Goal: Task Accomplishment & Management: Manage account settings

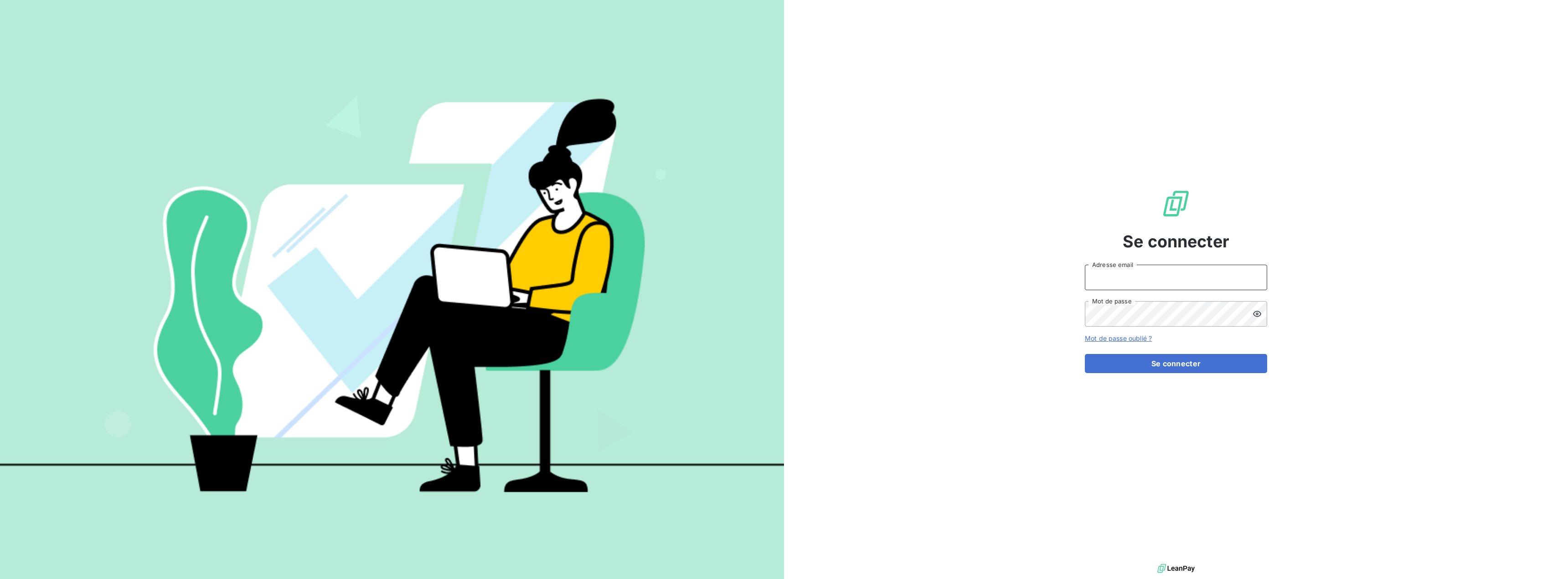
type input "[EMAIL_ADDRESS][DOMAIN_NAME]"
click at [1543, 177] on div "Se connecter [EMAIL_ADDRESS][DOMAIN_NAME] Adresse email Mot de passe Mot de pas…" at bounding box center [1176, 281] width 784 height 562
click at [1179, 364] on button "Se connecter" at bounding box center [1176, 363] width 183 height 19
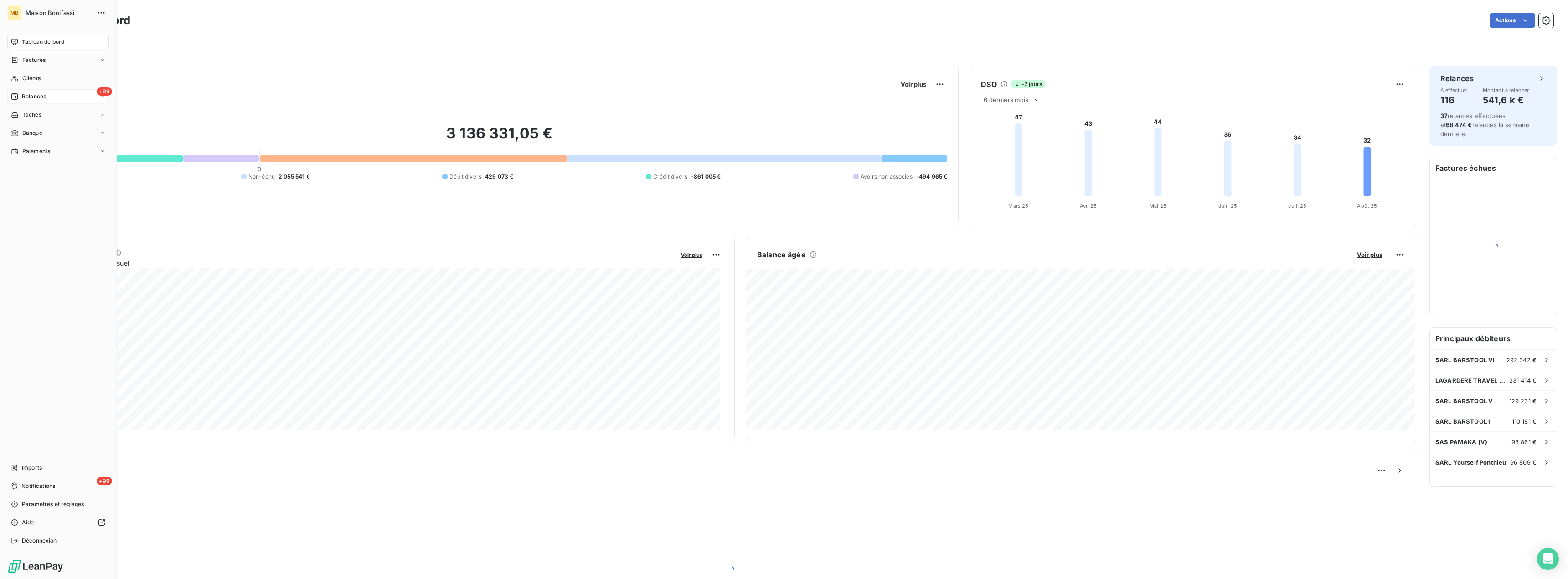
click at [32, 95] on span "Relances" at bounding box center [34, 96] width 24 height 8
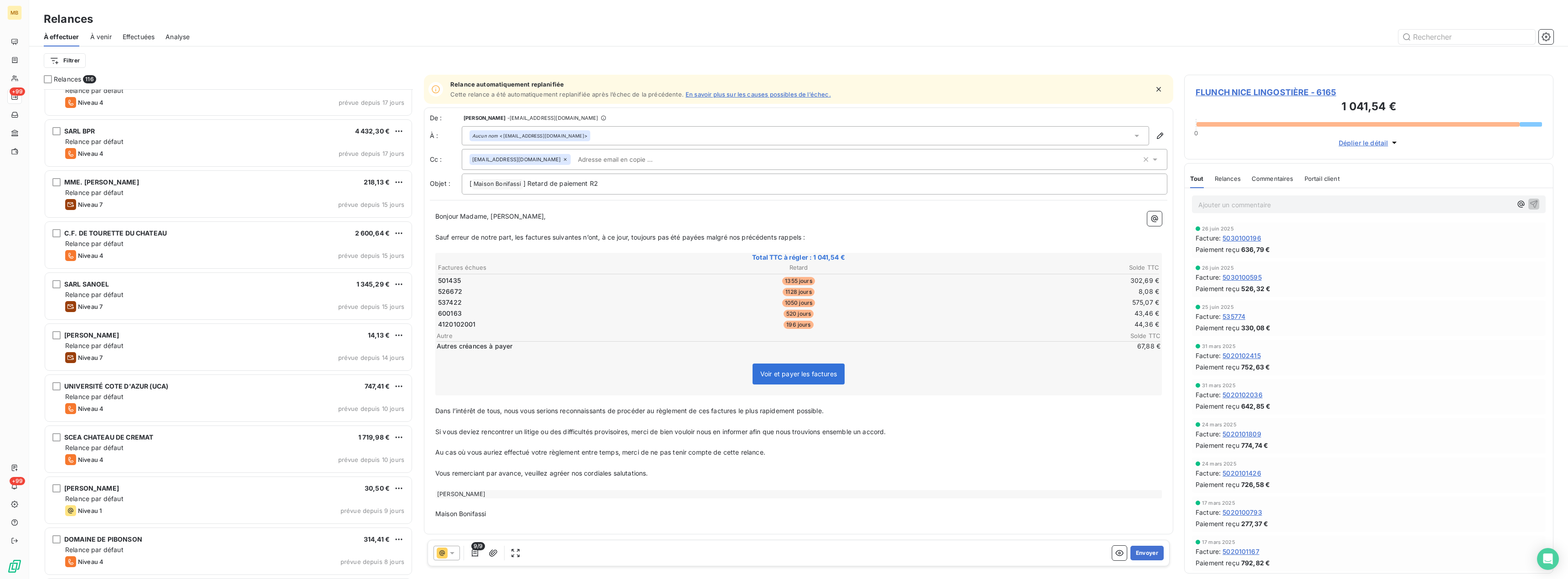
scroll to position [5284, 0]
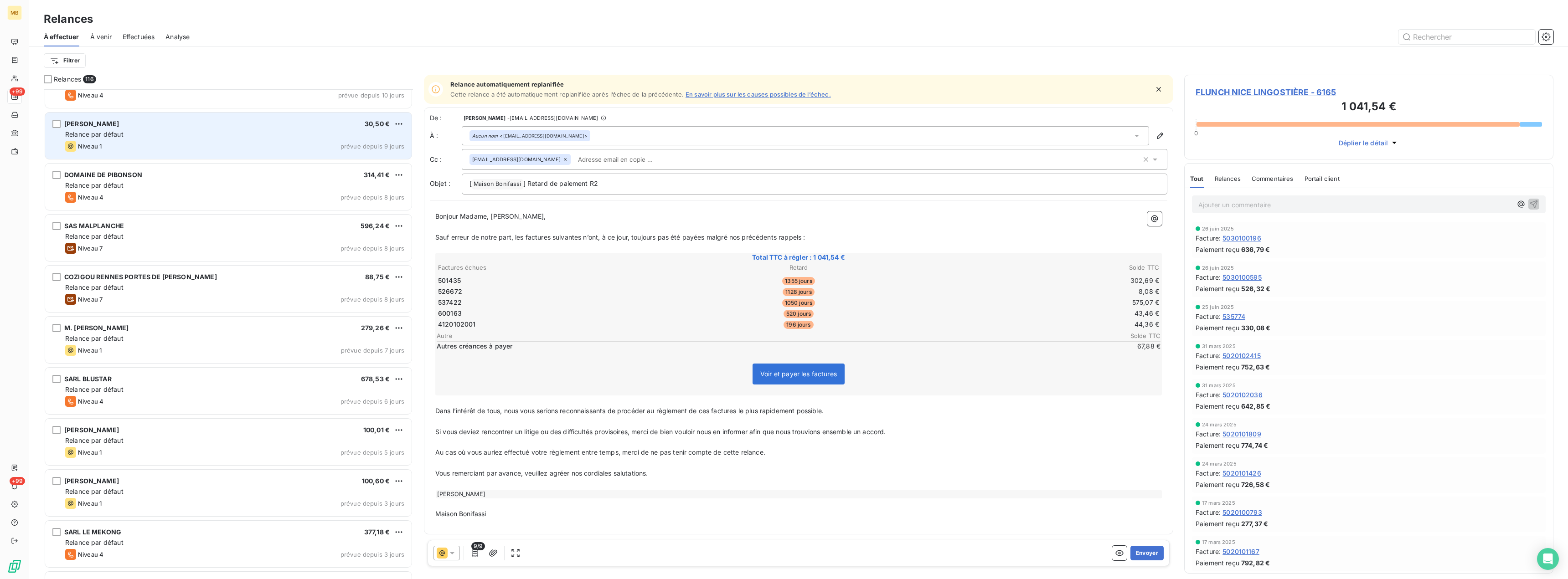
click at [248, 140] on div "BARRACO ROMAIN 30,50 € Relance par défaut Niveau 1 prévue depuis 9 jours" at bounding box center [229, 135] width 366 height 47
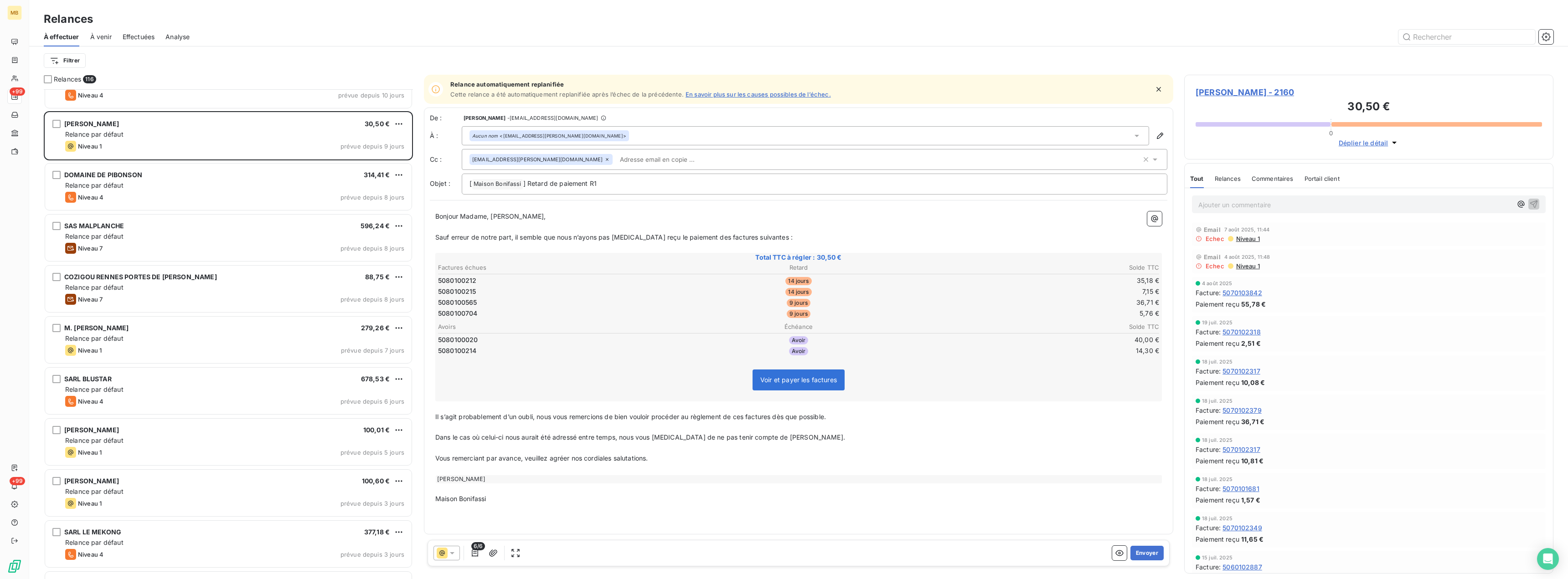
click at [718, 93] on link "En savoir plus sur les causes possibles de l’échec." at bounding box center [758, 94] width 145 height 7
click at [143, 37] on span "Effectuées" at bounding box center [138, 37] width 32 height 9
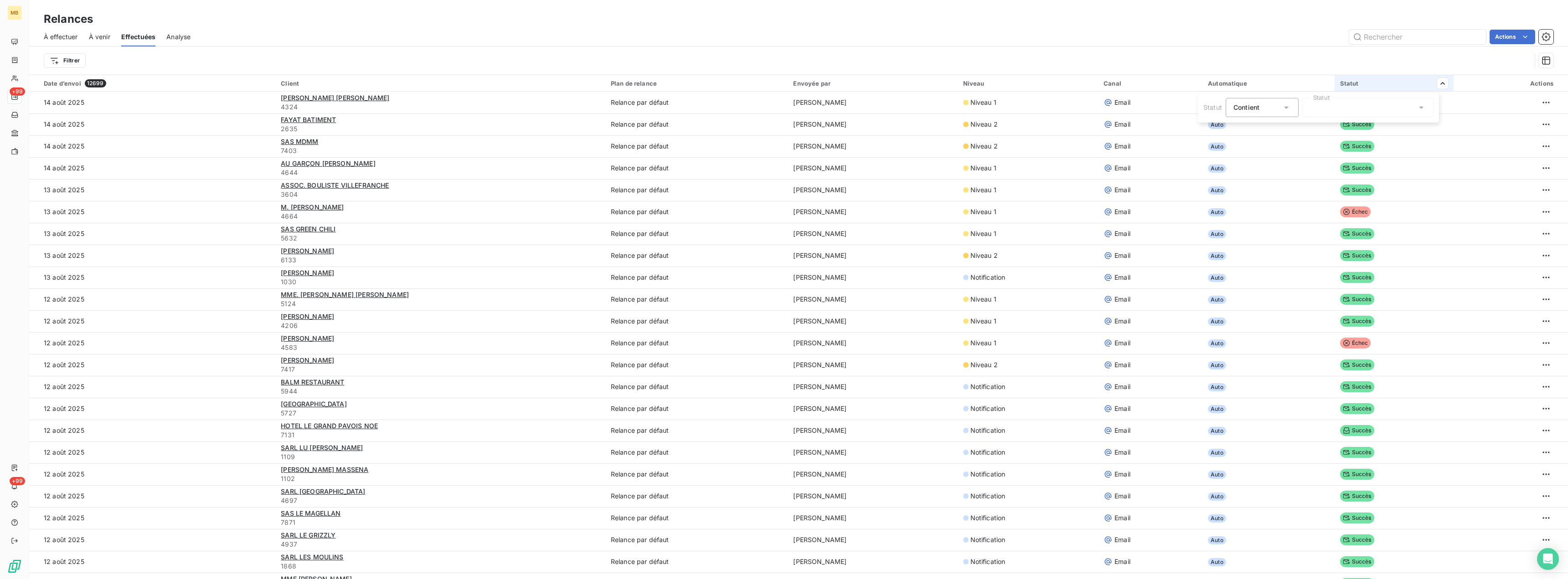
click at [1290, 109] on div "Contient is" at bounding box center [1262, 107] width 73 height 19
click at [1290, 109] on div "Contient" at bounding box center [1262, 107] width 73 height 19
click at [1389, 107] on div at bounding box center [1367, 107] width 131 height 19
click at [1309, 146] on div at bounding box center [1312, 146] width 8 height 8
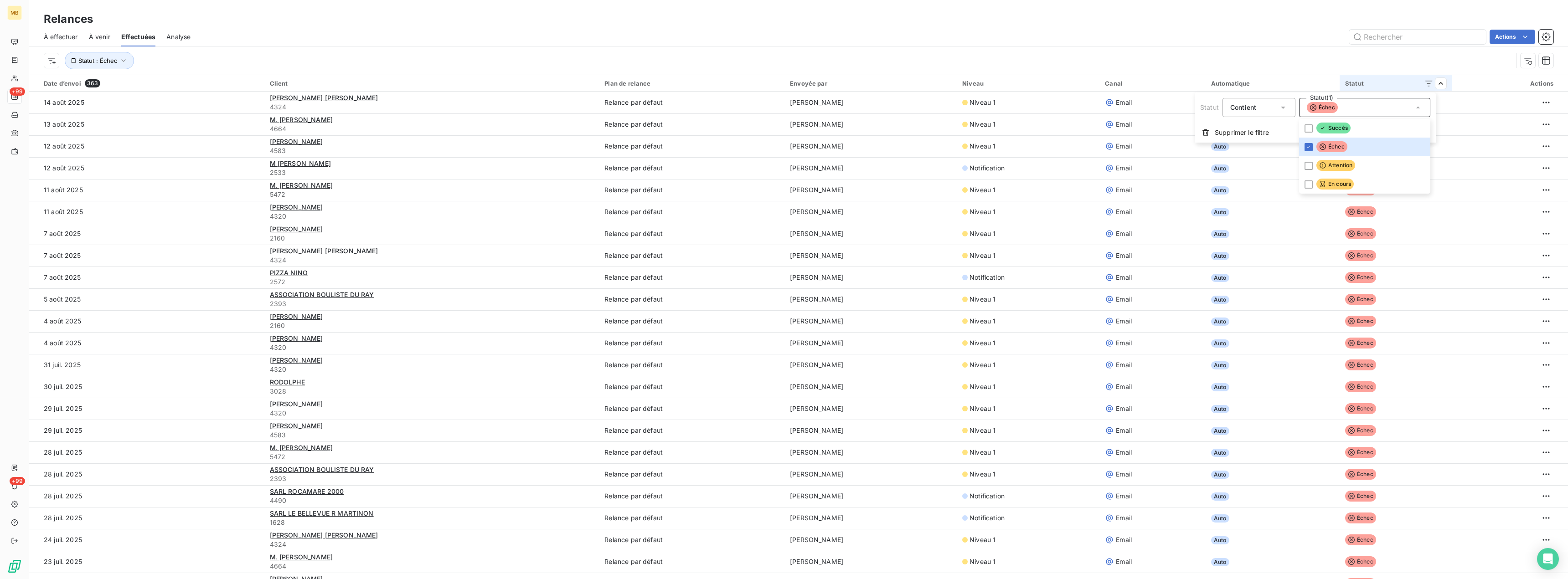
click at [1395, 56] on html "MB +99 +99 Relances À effectuer À venir Effectuées Analyse Actions Statut : Éch…" at bounding box center [784, 289] width 1568 height 579
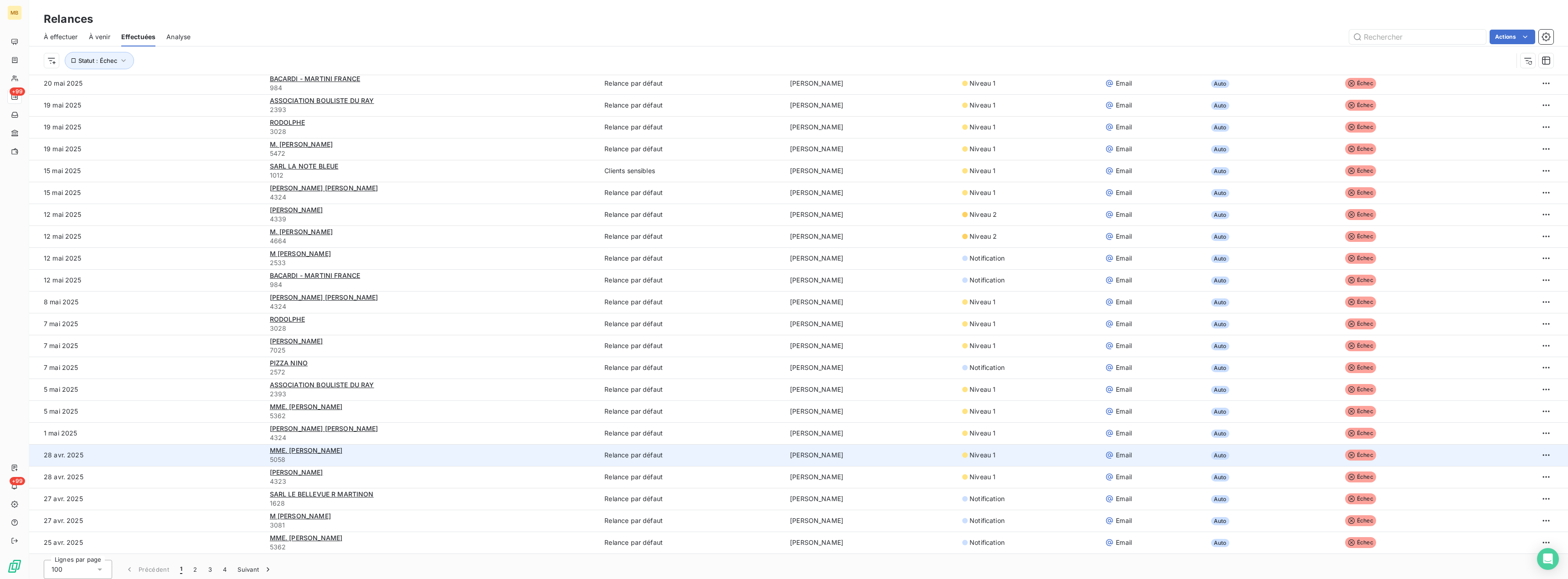
scroll to position [31, 0]
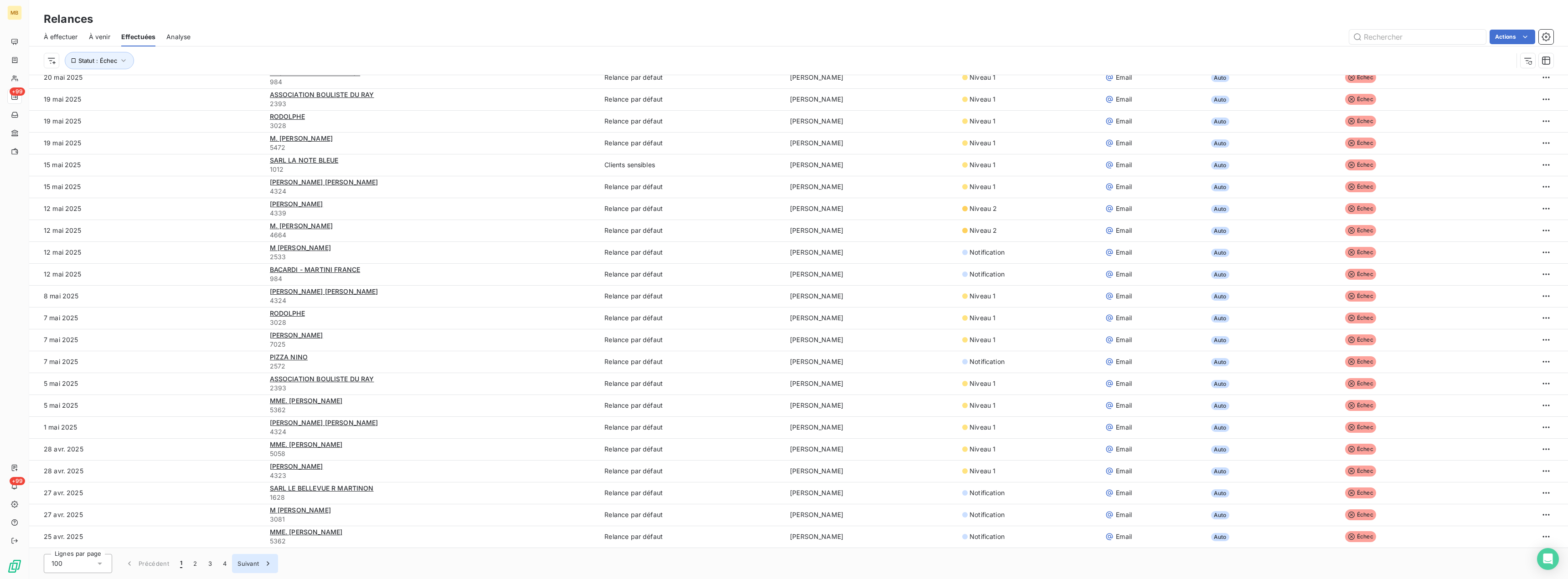
click at [251, 562] on button "Suivant" at bounding box center [255, 563] width 46 height 19
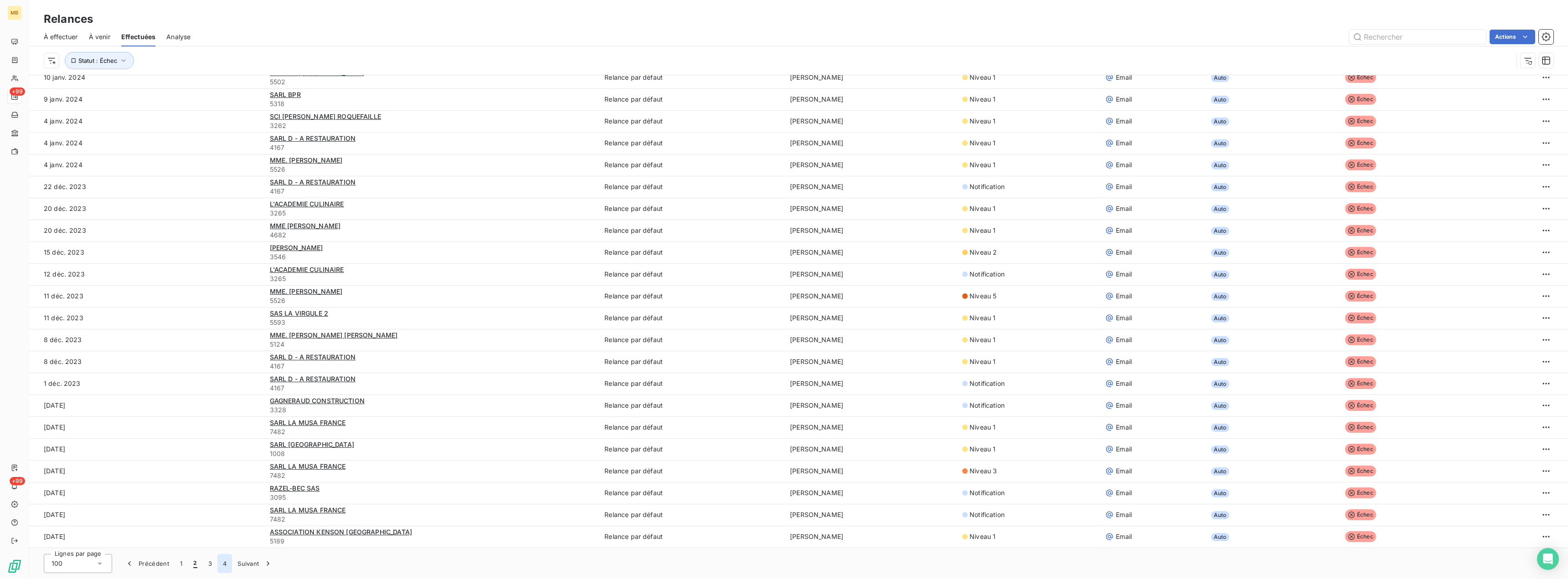
click at [225, 562] on button "4" at bounding box center [224, 563] width 14 height 19
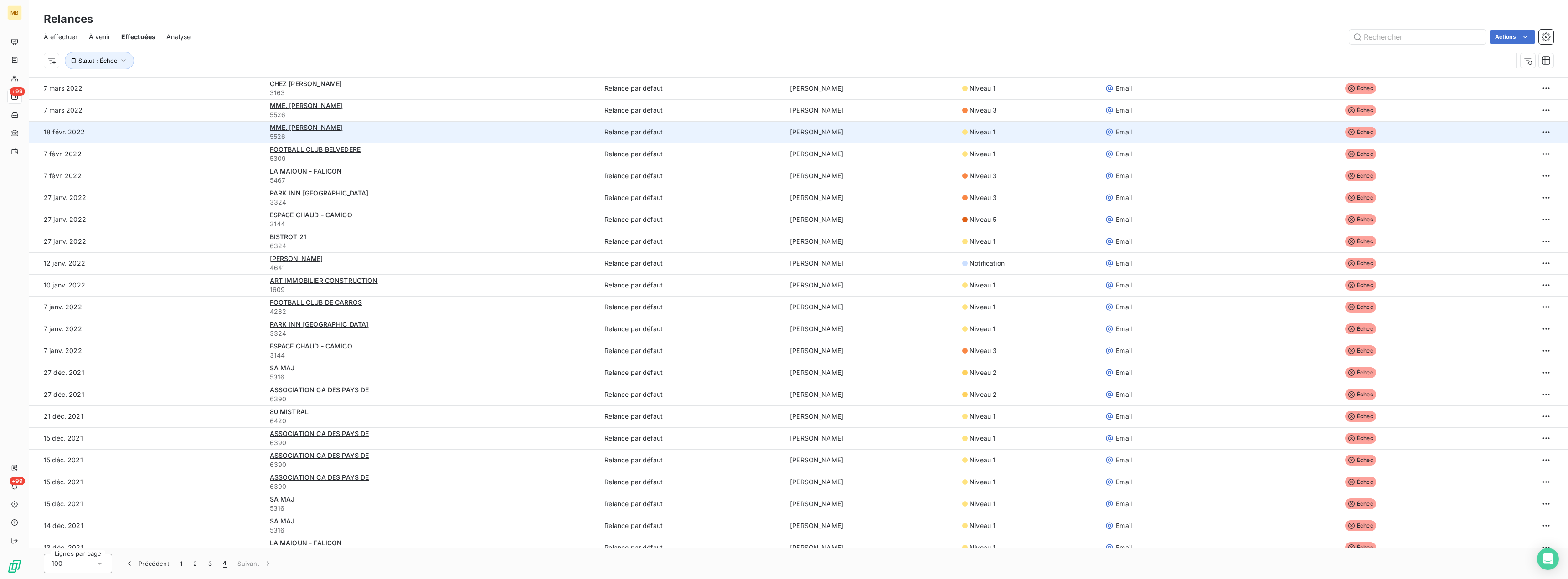
scroll to position [799, 0]
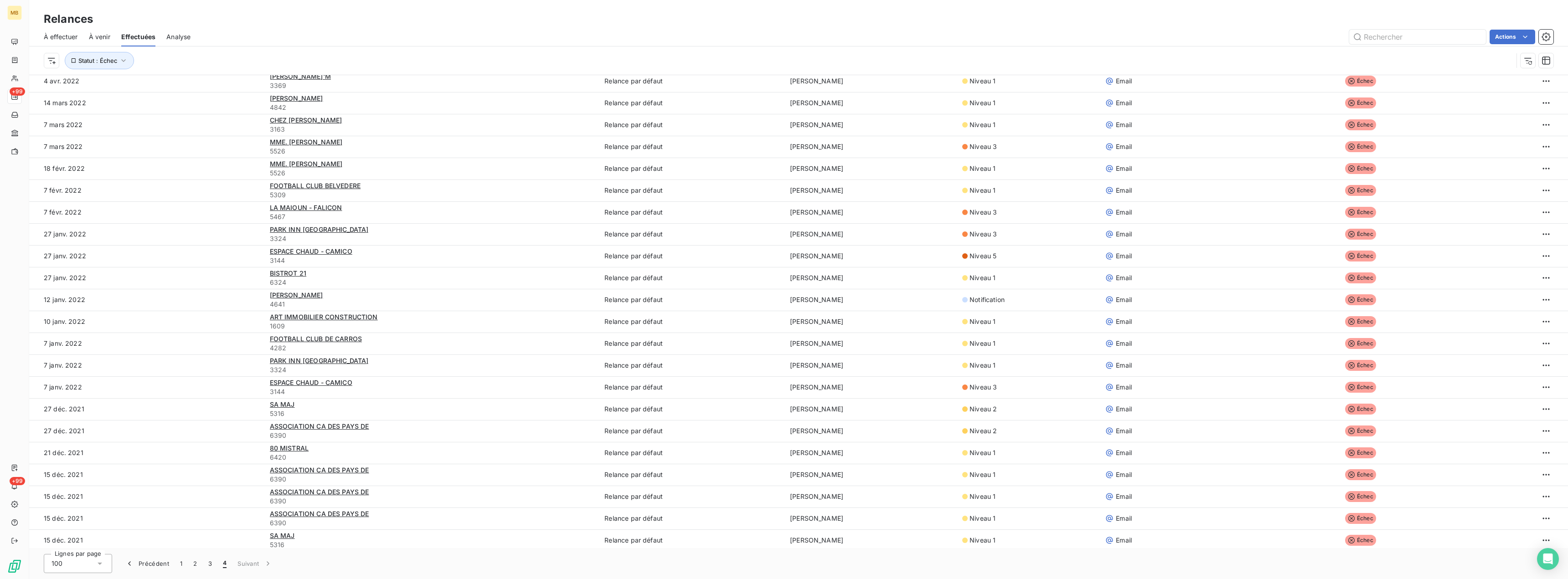
click at [66, 38] on span "À effectuer" at bounding box center [60, 37] width 34 height 9
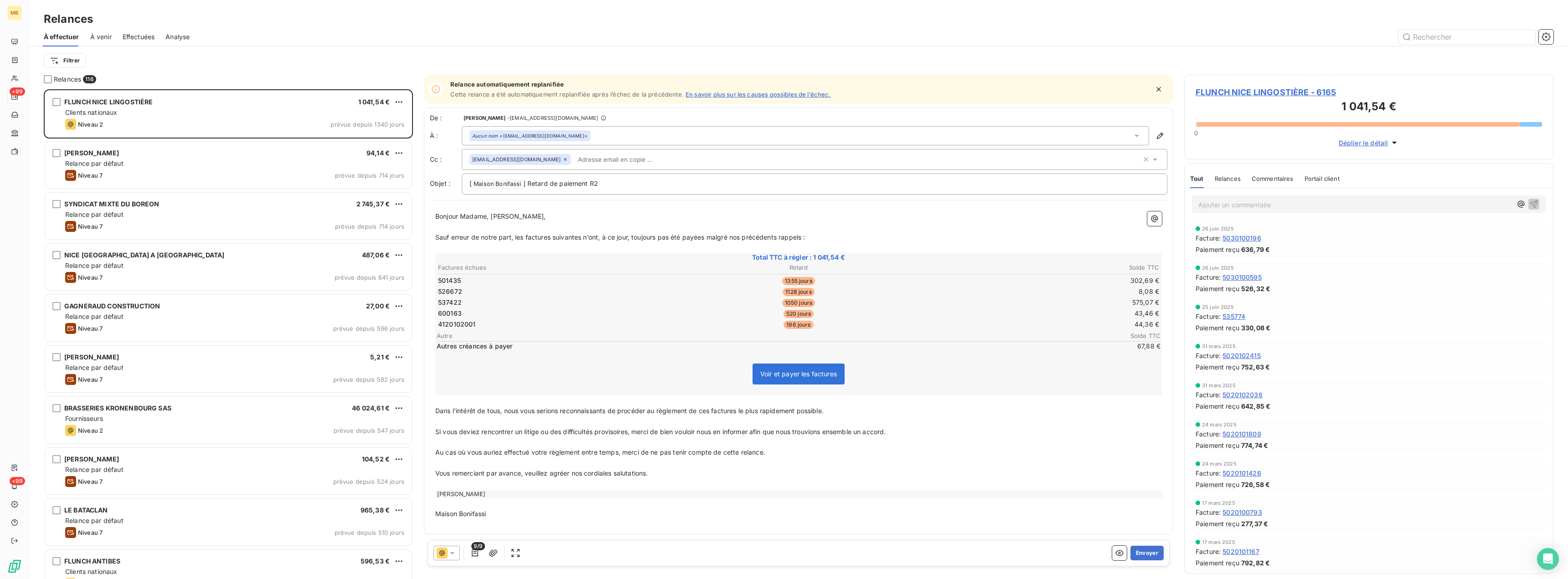
scroll to position [483, 362]
click at [135, 35] on span "Effectuées" at bounding box center [138, 37] width 32 height 9
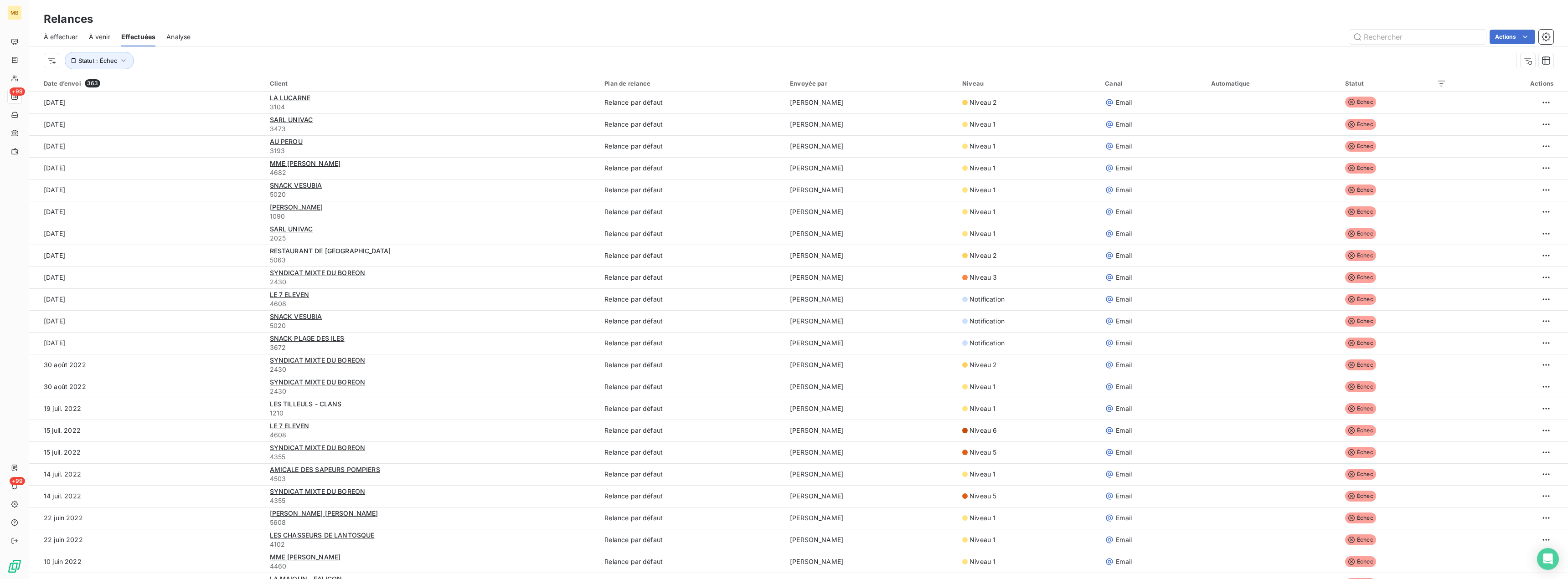
click at [94, 38] on span "À venir" at bounding box center [99, 37] width 21 height 9
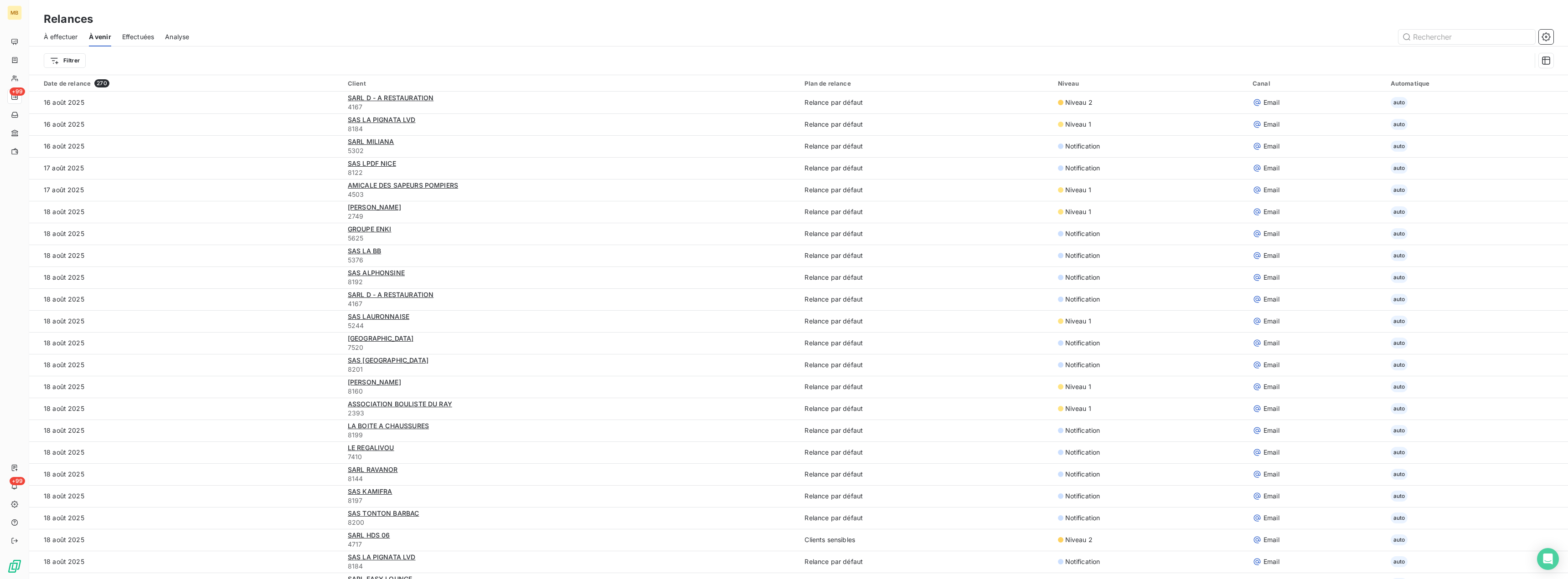
click at [140, 40] on span "Effectuées" at bounding box center [138, 37] width 32 height 9
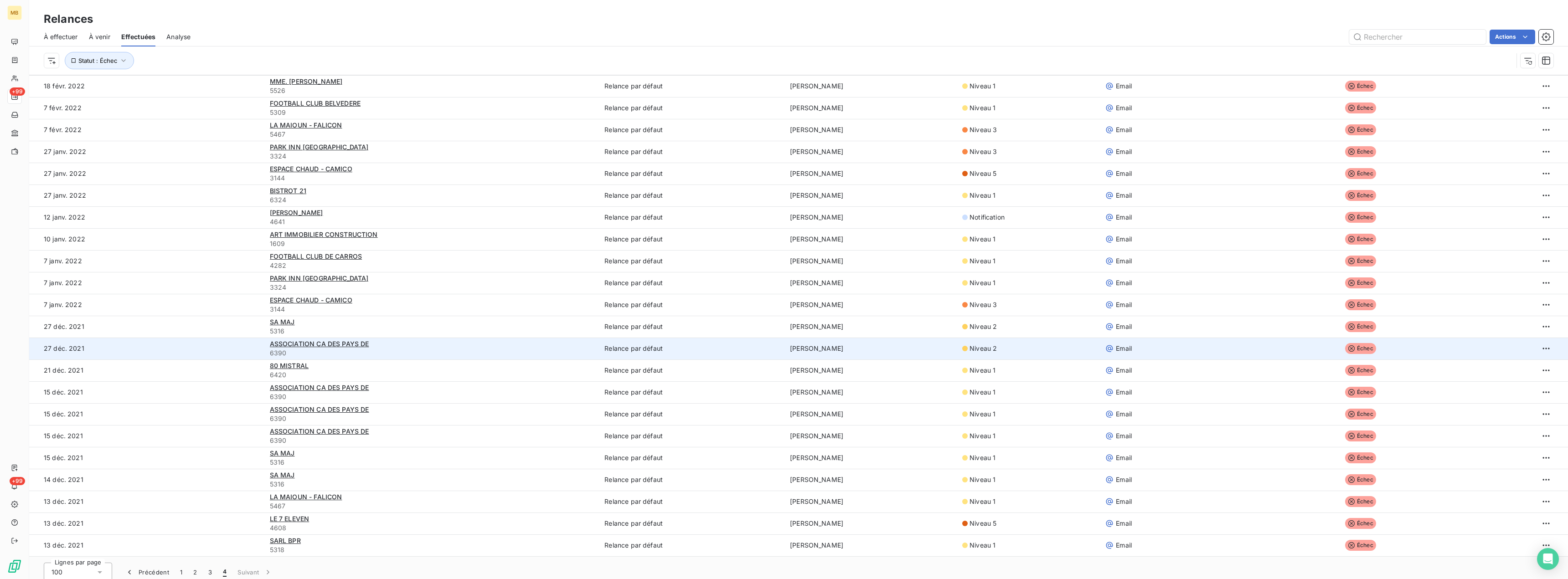
scroll to position [31, 0]
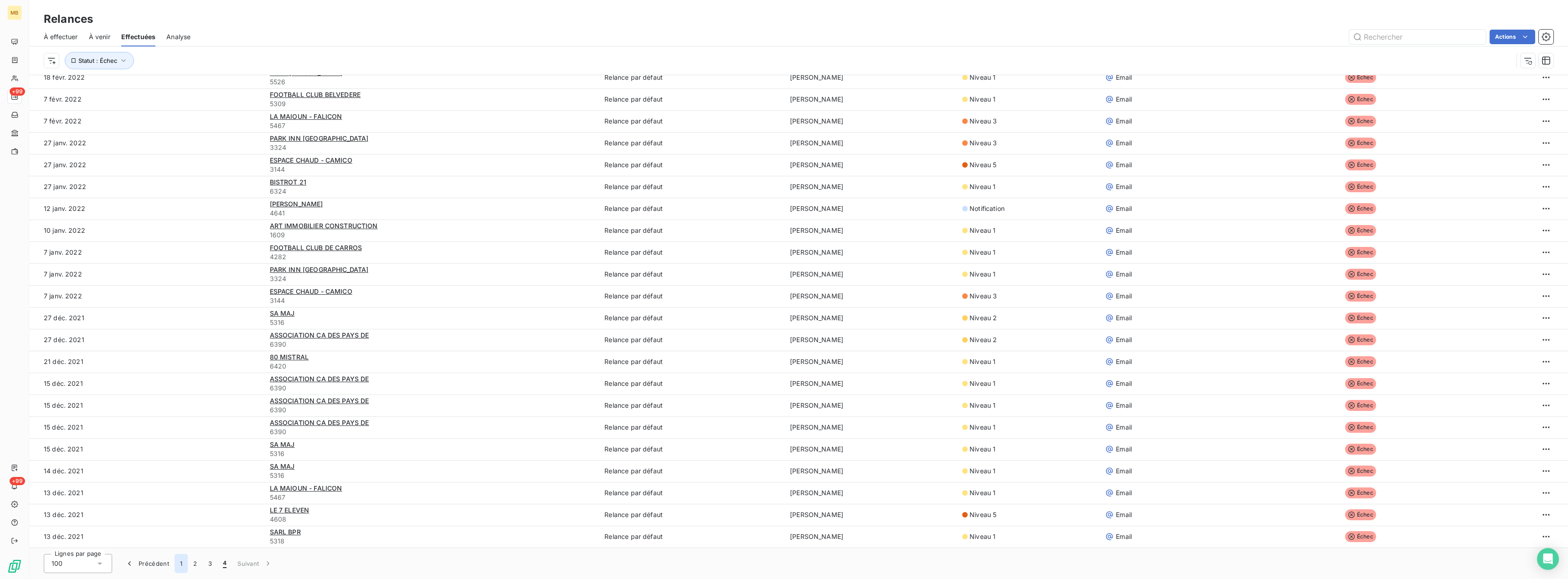
click at [179, 565] on button "1" at bounding box center [181, 563] width 13 height 19
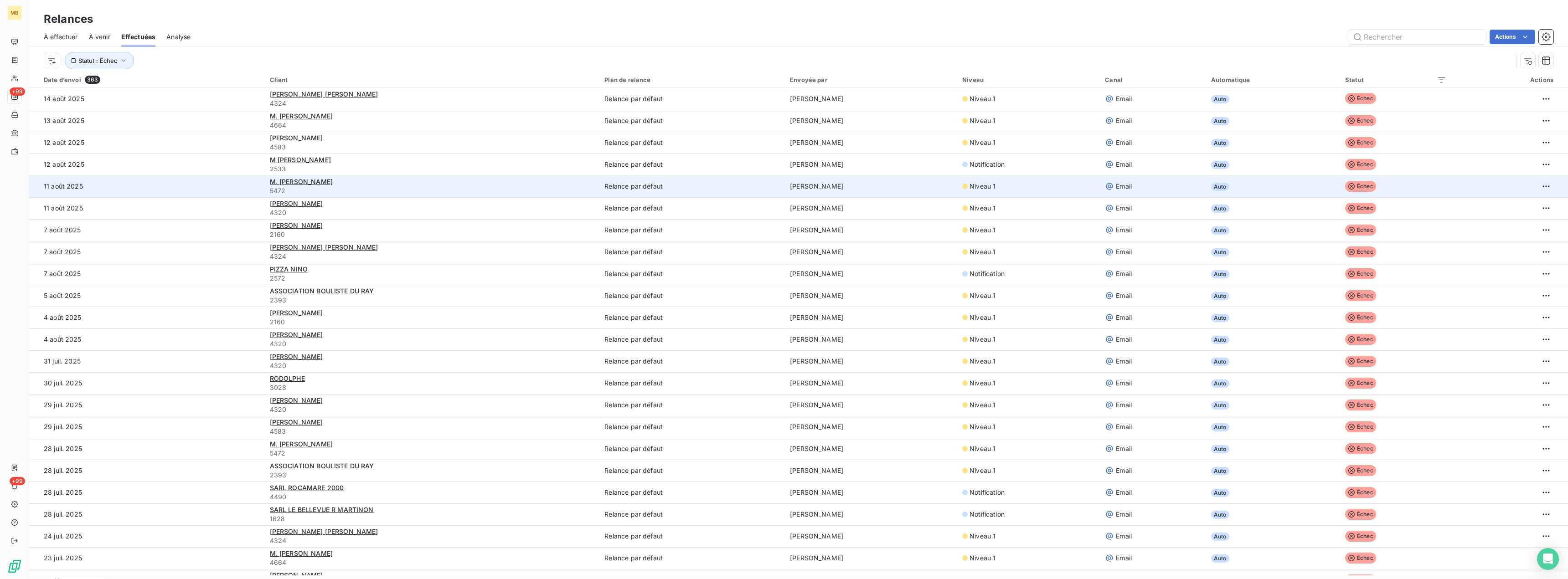
scroll to position [0, 0]
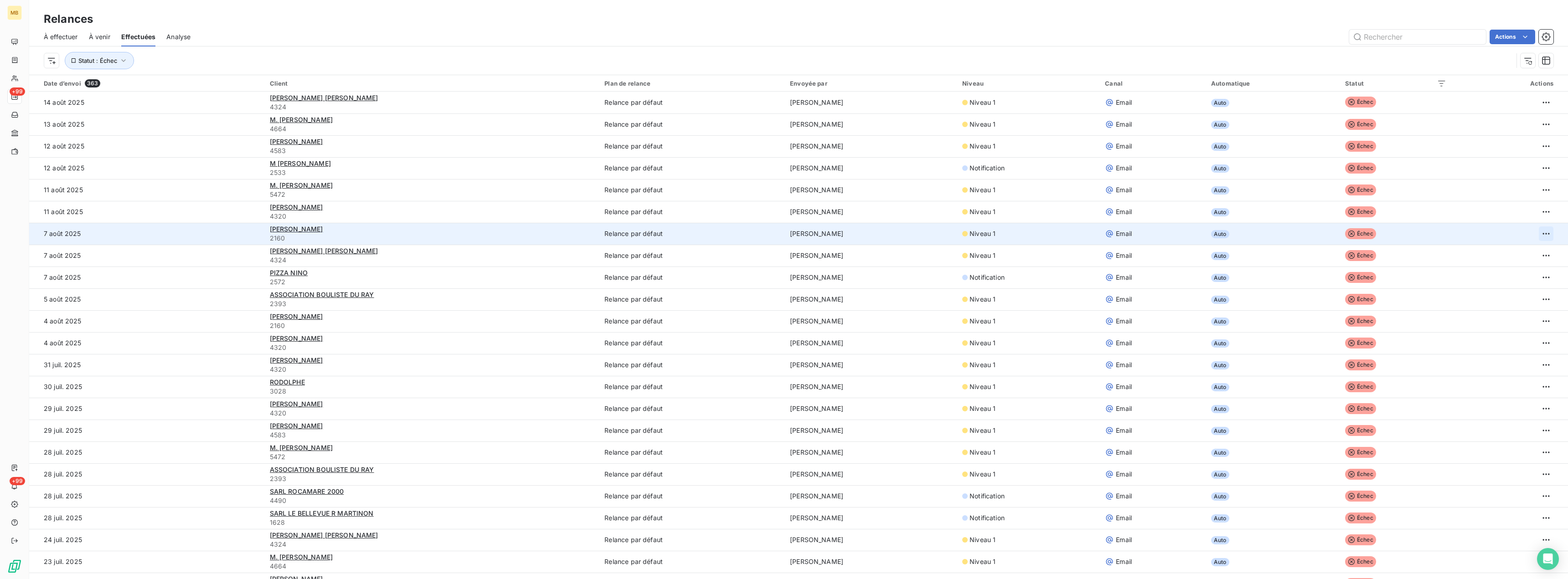
click at [1533, 233] on html "MB +99 +99 Relances À effectuer À venir Effectuées Analyse Actions Statut : Éch…" at bounding box center [784, 289] width 1568 height 579
click at [1479, 267] on div "Accéder à la relance replanifiée" at bounding box center [1479, 269] width 117 height 14
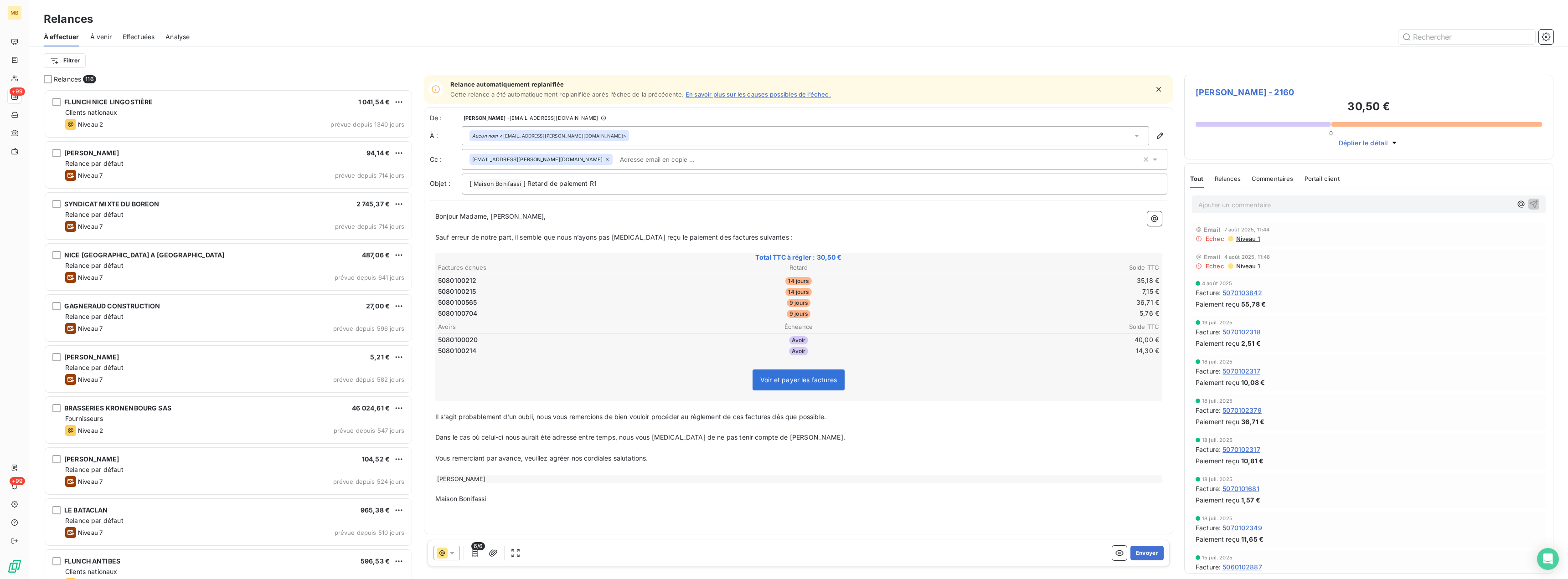
scroll to position [483, 362]
click at [1158, 138] on icon "button" at bounding box center [1159, 135] width 9 height 9
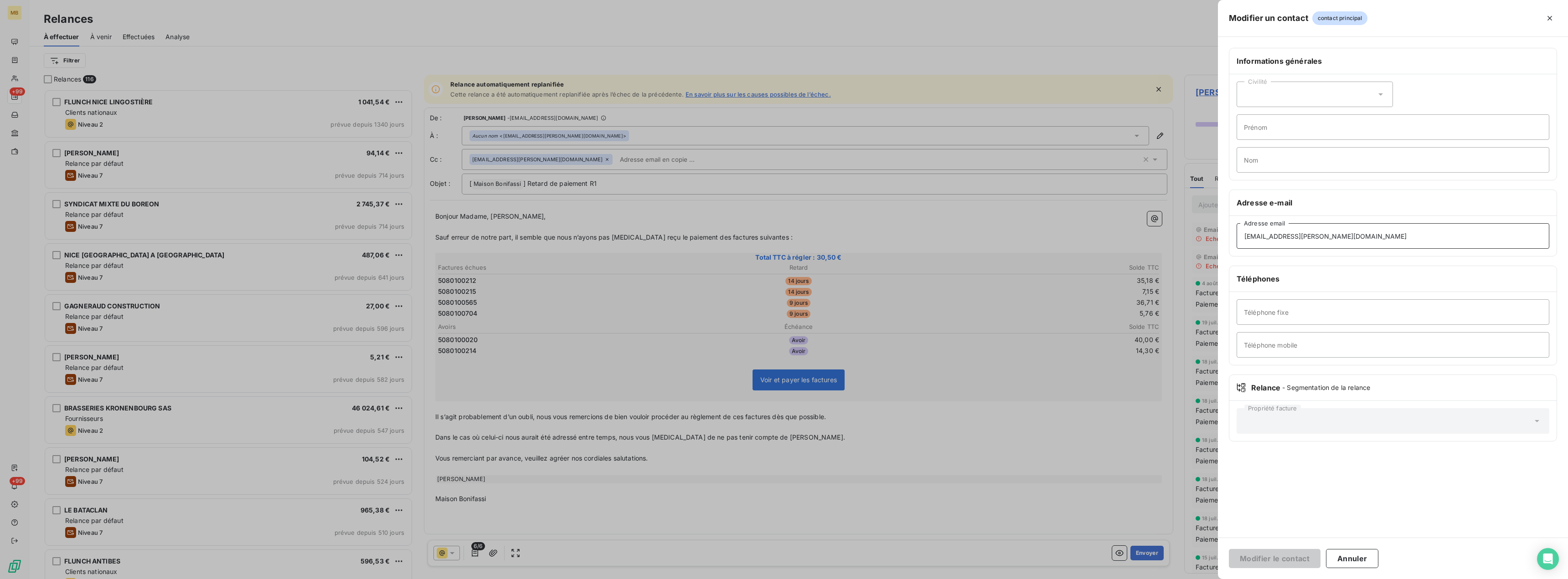
drag, startPoint x: 1297, startPoint y: 237, endPoint x: 1372, endPoint y: 237, distance: 75.0
click at [1372, 237] on input "romain.barraco@bonifassi.net" at bounding box center [1392, 236] width 312 height 25
type input "romain.barraco@maisonb-distribution.com"
click at [1327, 554] on button "Annuler" at bounding box center [1352, 558] width 52 height 19
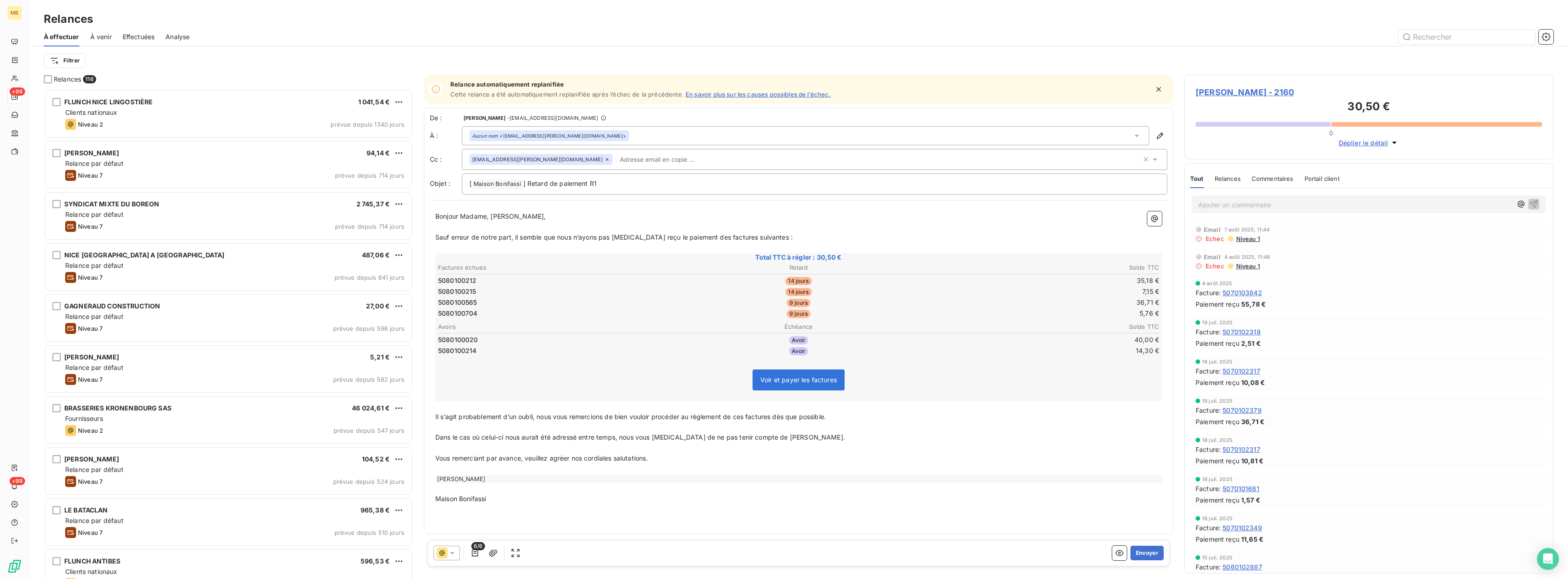
click at [605, 159] on icon at bounding box center [607, 159] width 2 height 2
click at [1158, 136] on icon "button" at bounding box center [1160, 136] width 6 height 6
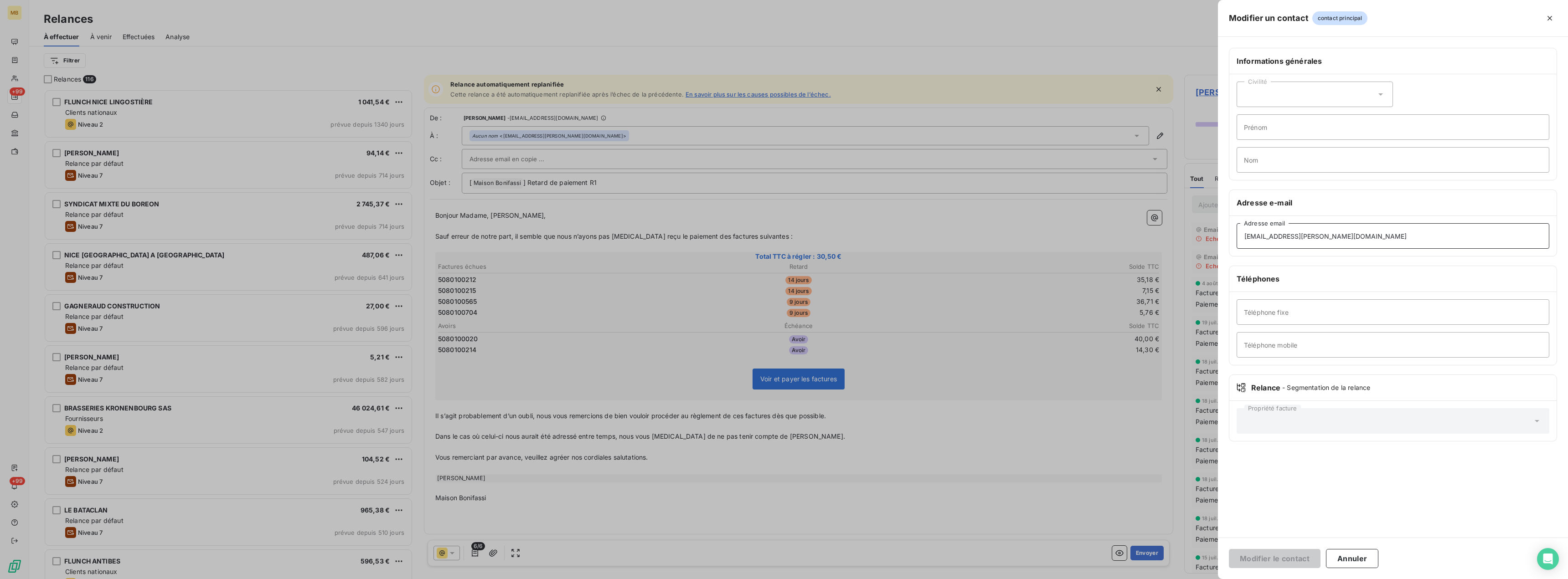
drag, startPoint x: 1298, startPoint y: 237, endPoint x: 1420, endPoint y: 239, distance: 122.0
click at [1420, 239] on input "romain.barraco@bonifassi.net" at bounding box center [1392, 236] width 312 height 25
type input "romain.barraco@maisonb-distribution.com"
click at [1300, 559] on button "Modifier le contact" at bounding box center [1275, 558] width 92 height 19
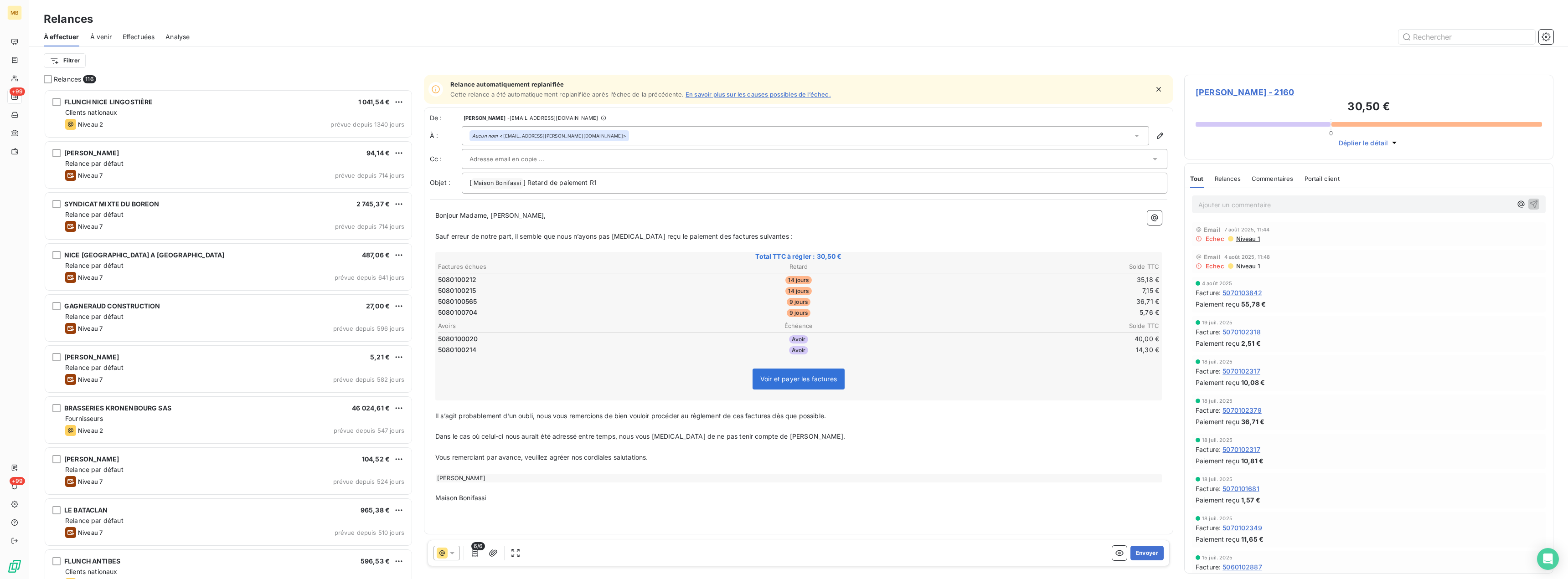
click at [1159, 90] on icon "button" at bounding box center [1158, 89] width 4 height 4
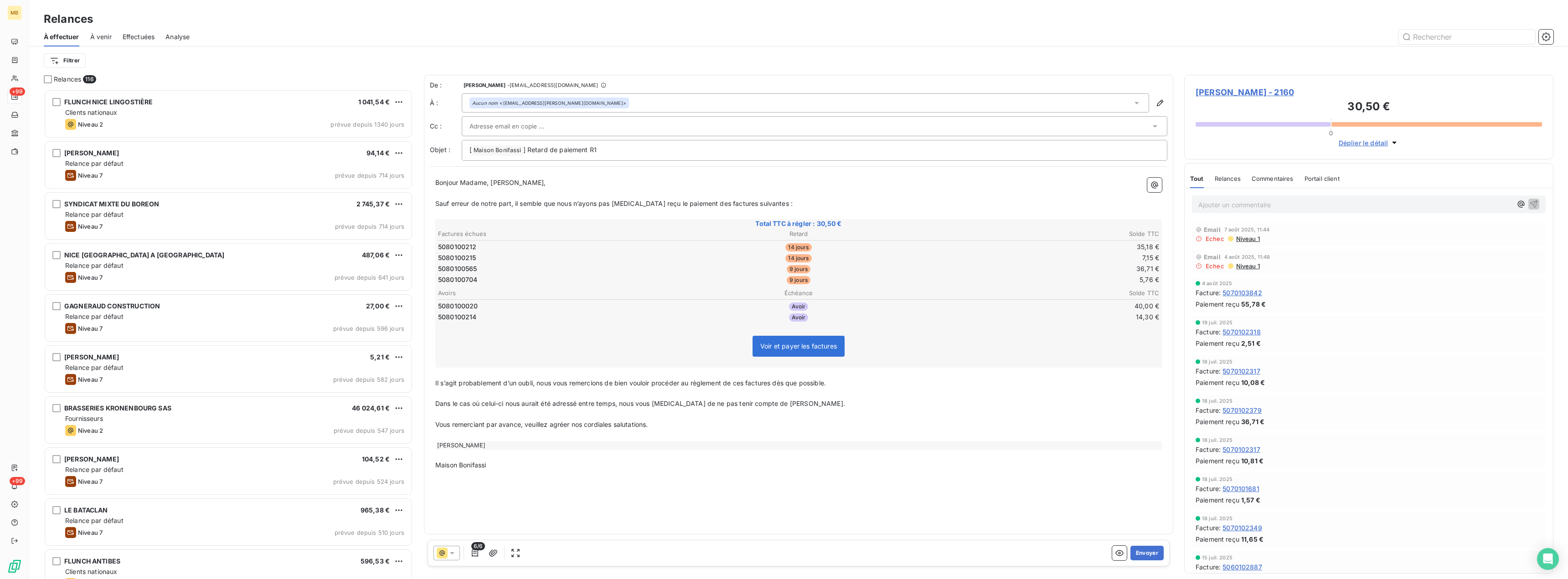
drag, startPoint x: 68, startPoint y: 38, endPoint x: 76, endPoint y: 37, distance: 8.1
click at [68, 38] on span "À effectuer" at bounding box center [61, 37] width 35 height 9
click at [96, 35] on span "À venir" at bounding box center [101, 37] width 21 height 9
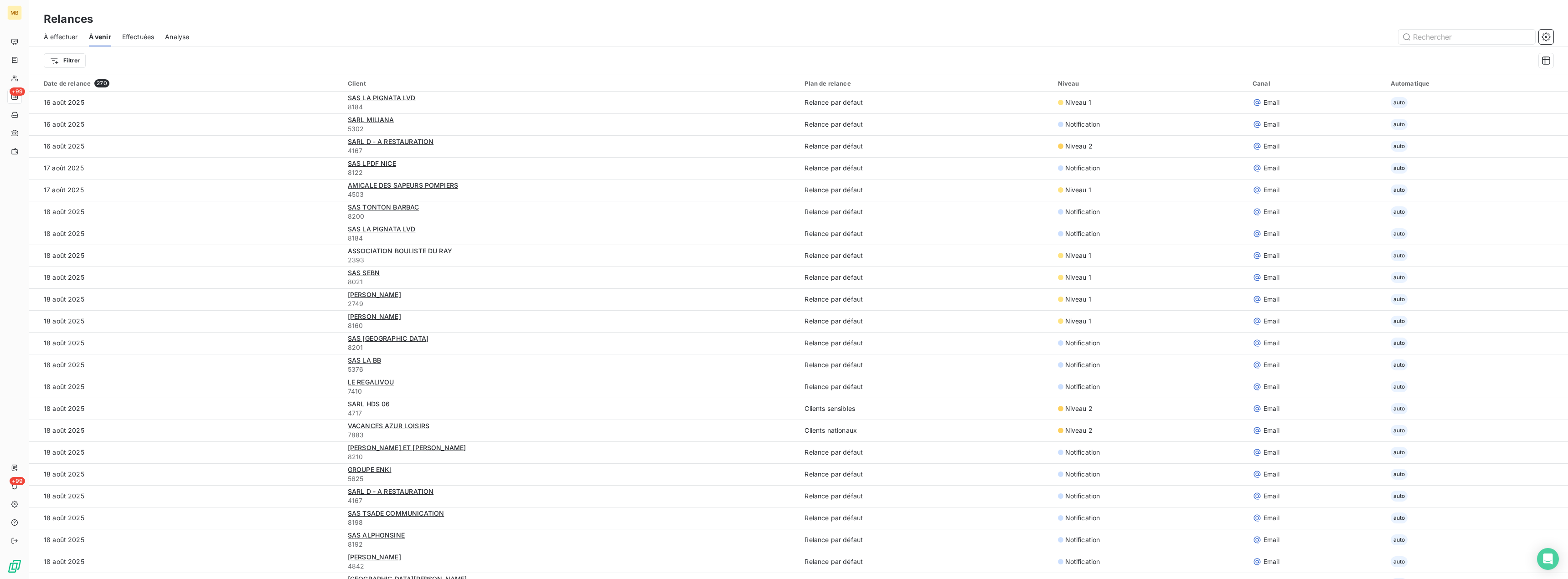
click at [148, 37] on span "Effectuées" at bounding box center [138, 37] width 32 height 9
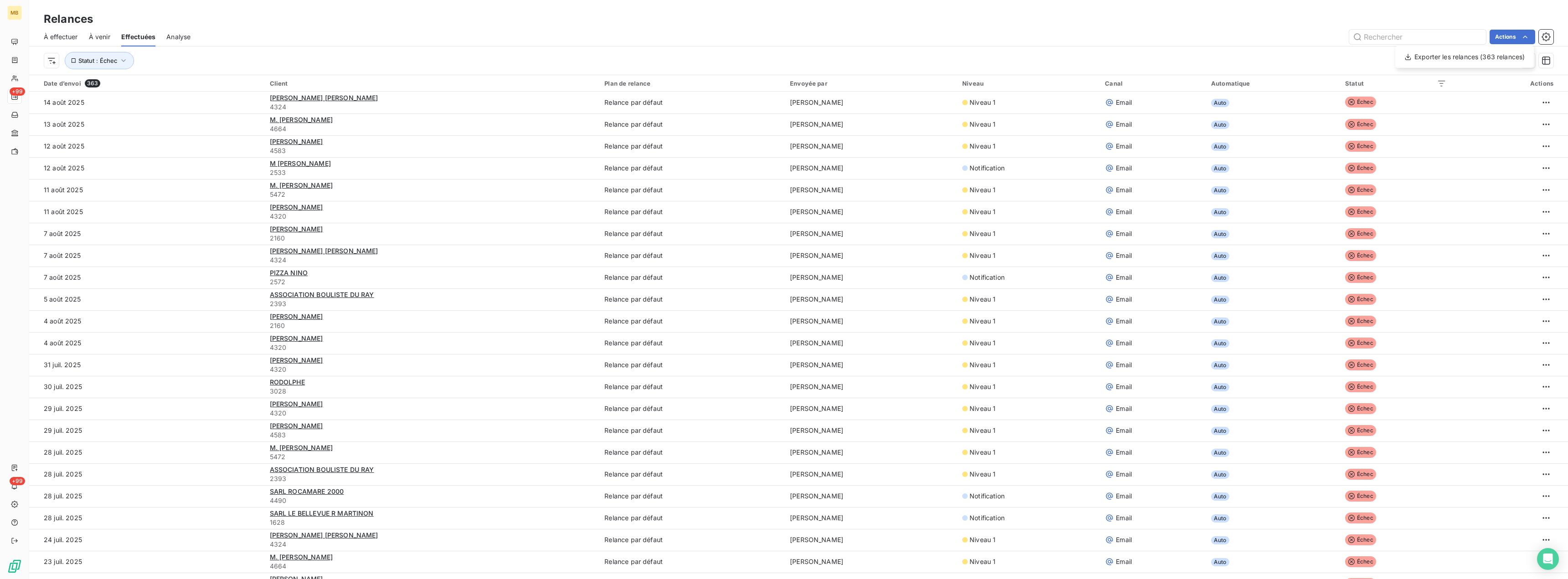
click at [1263, 48] on html "MB +99 +99 Relances À effectuer À venir Effectuées Analyse Actions Exporter les…" at bounding box center [784, 289] width 1568 height 579
click at [68, 36] on span "À effectuer" at bounding box center [60, 37] width 34 height 9
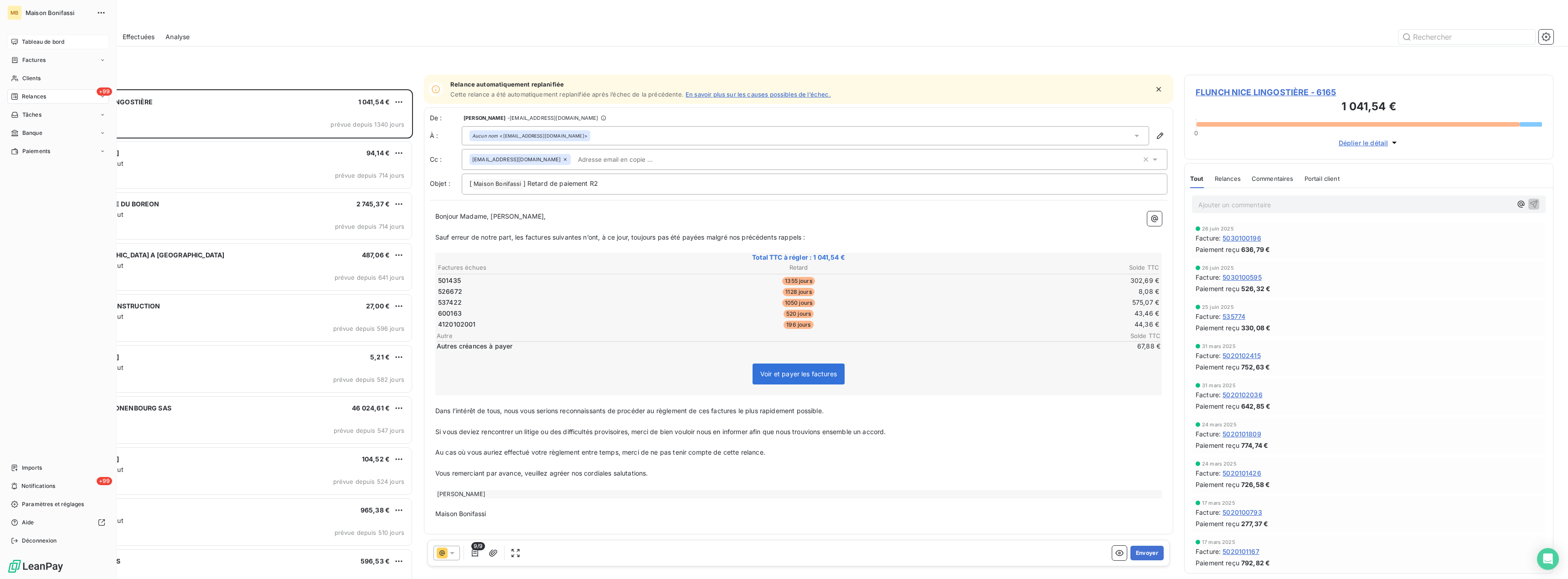
click at [37, 40] on span "Tableau de bord" at bounding box center [43, 42] width 42 height 8
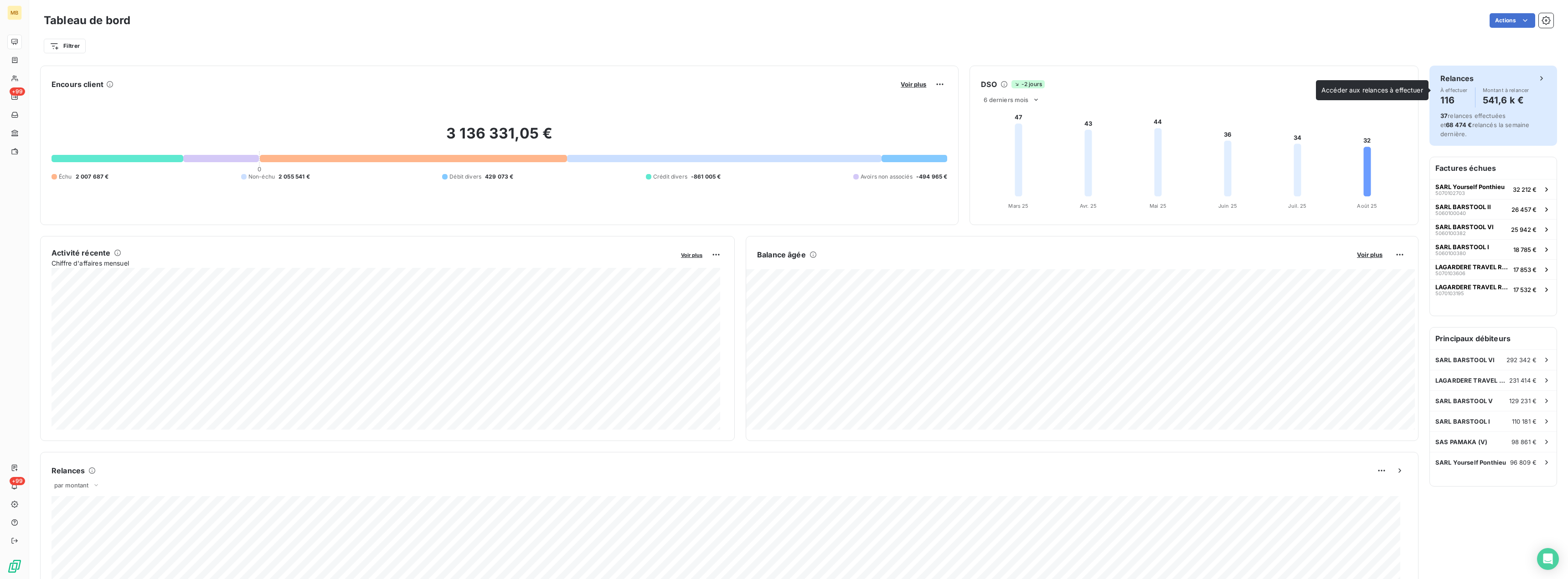
click at [1443, 100] on h4 "116" at bounding box center [1454, 100] width 27 height 14
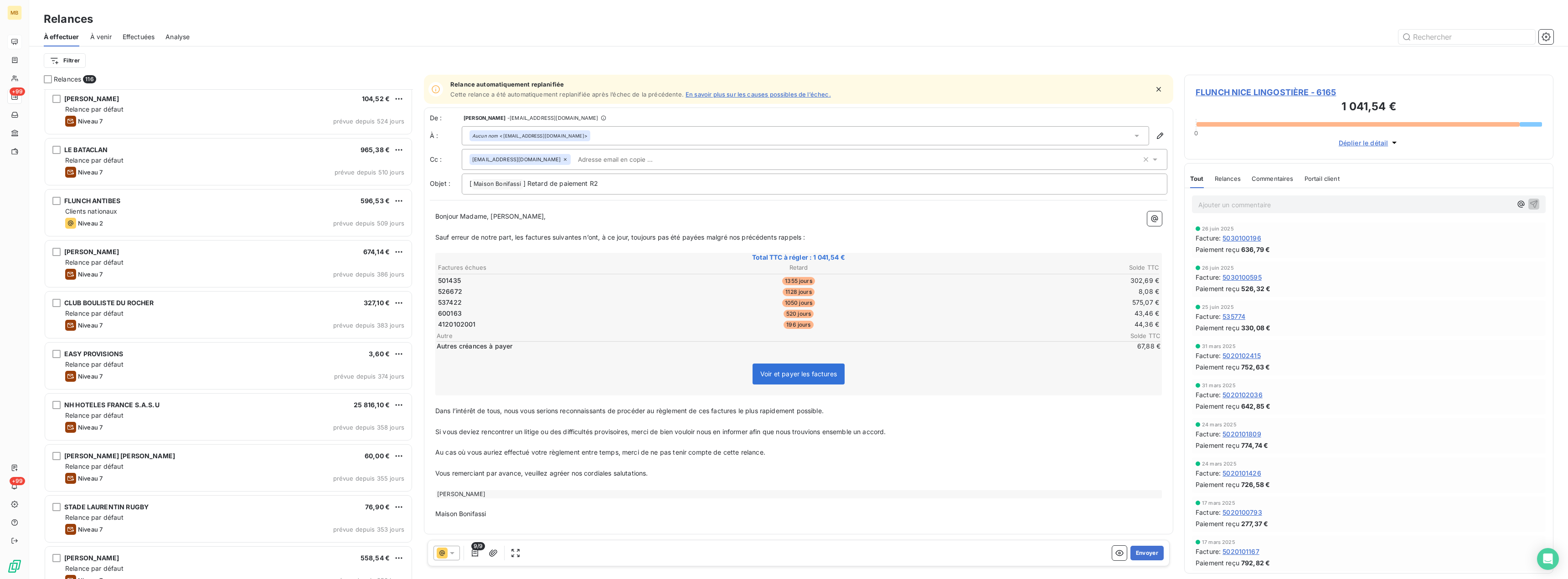
scroll to position [410, 0]
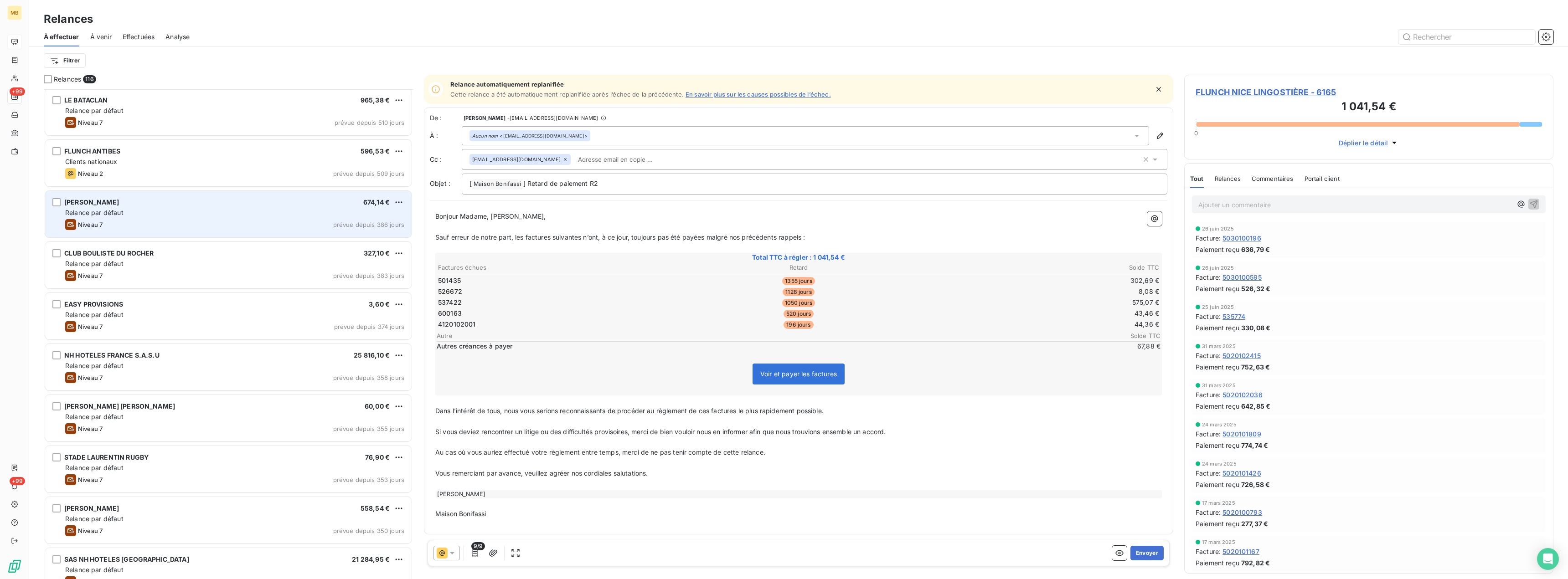
click at [222, 223] on div "Niveau 7 prévue depuis 386 jours" at bounding box center [235, 225] width 339 height 11
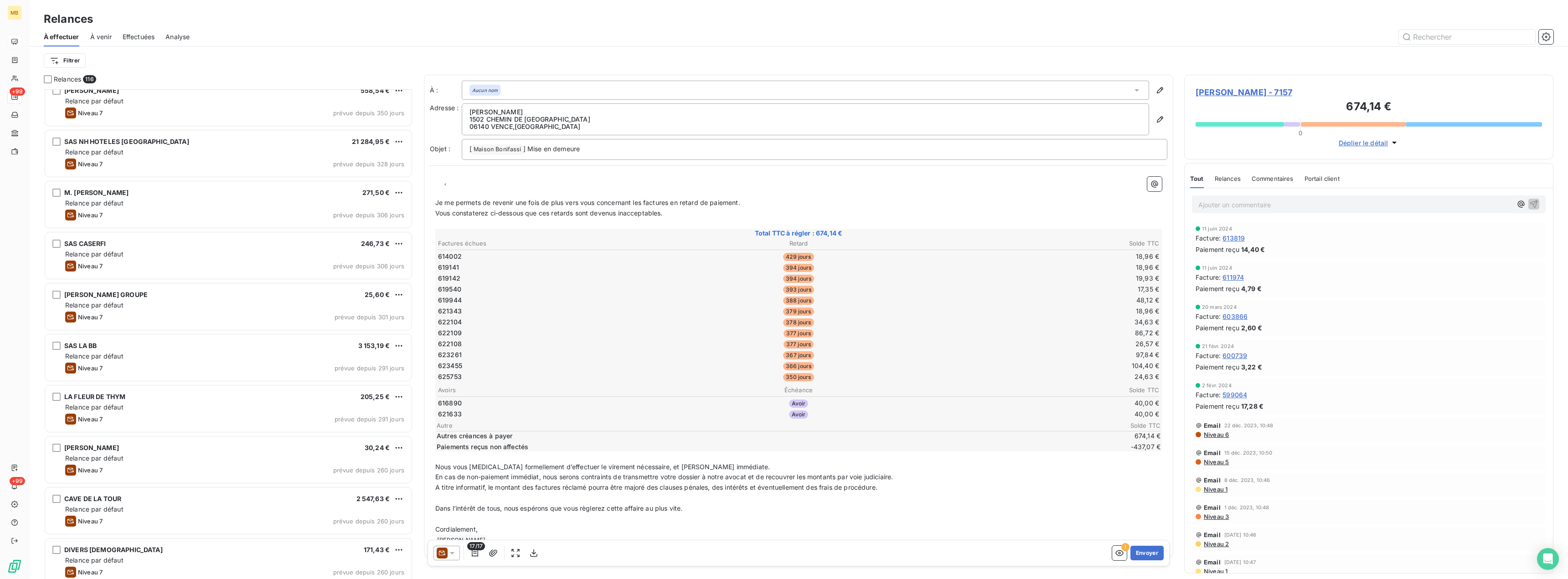
scroll to position [957, 0]
